Goal: Information Seeking & Learning: Check status

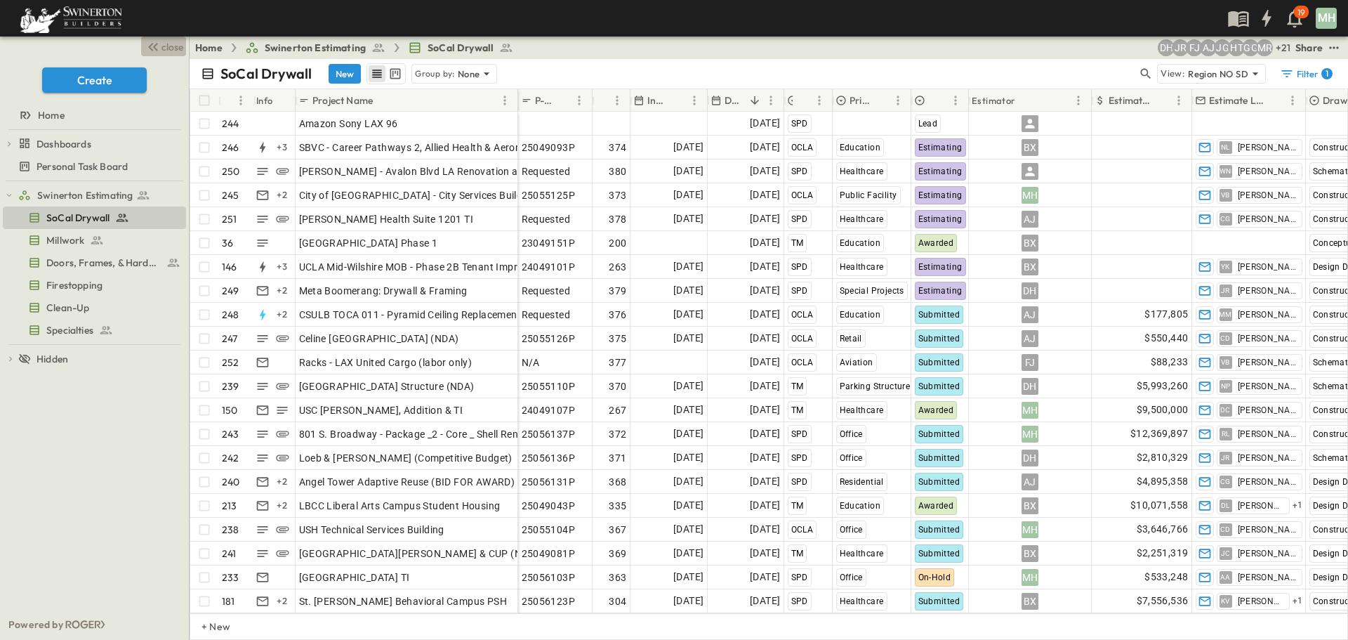
click at [176, 48] on span "close" at bounding box center [172, 47] width 22 height 14
